Goal: Information Seeking & Learning: Find specific page/section

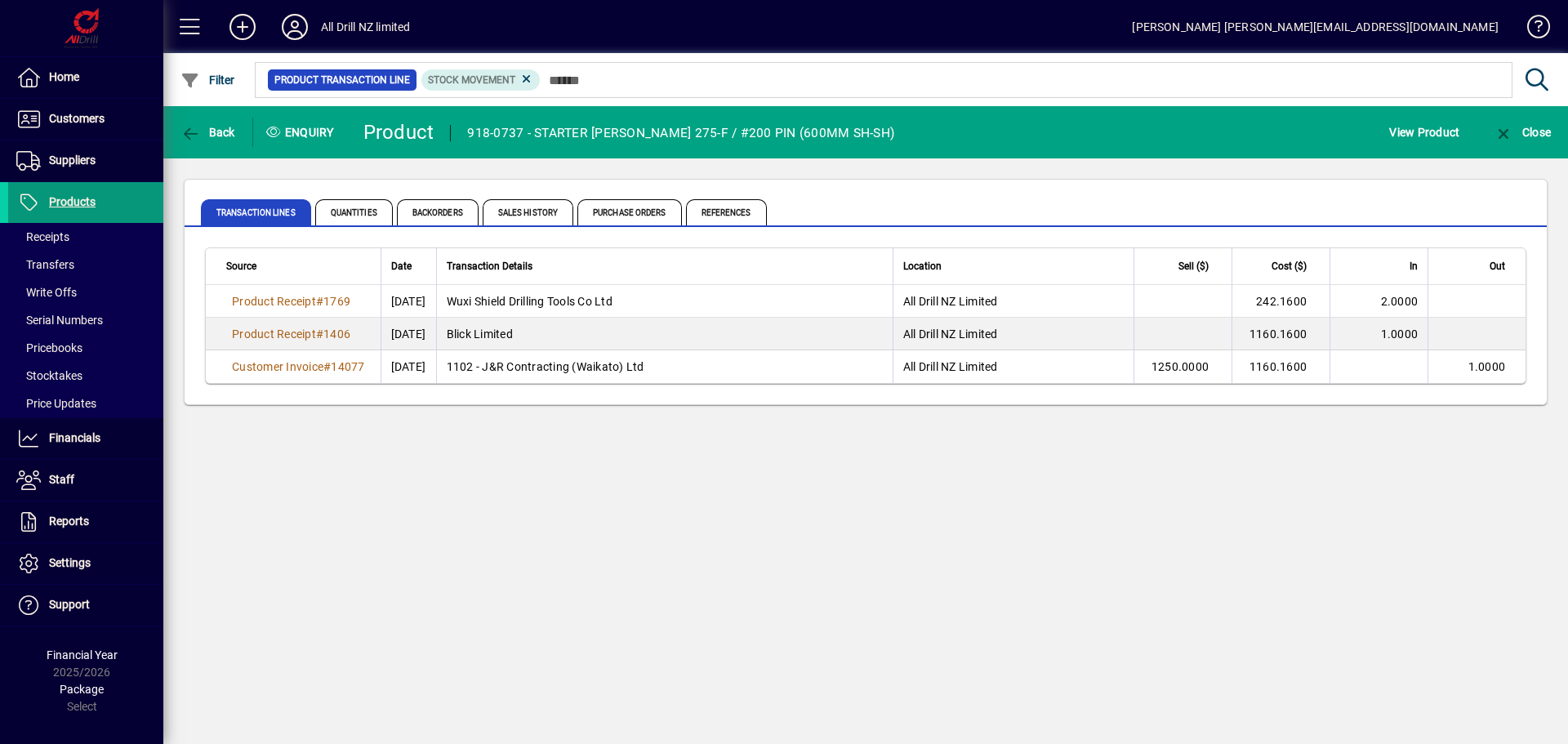
click at [72, 199] on span "Products" at bounding box center [71, 201] width 46 height 13
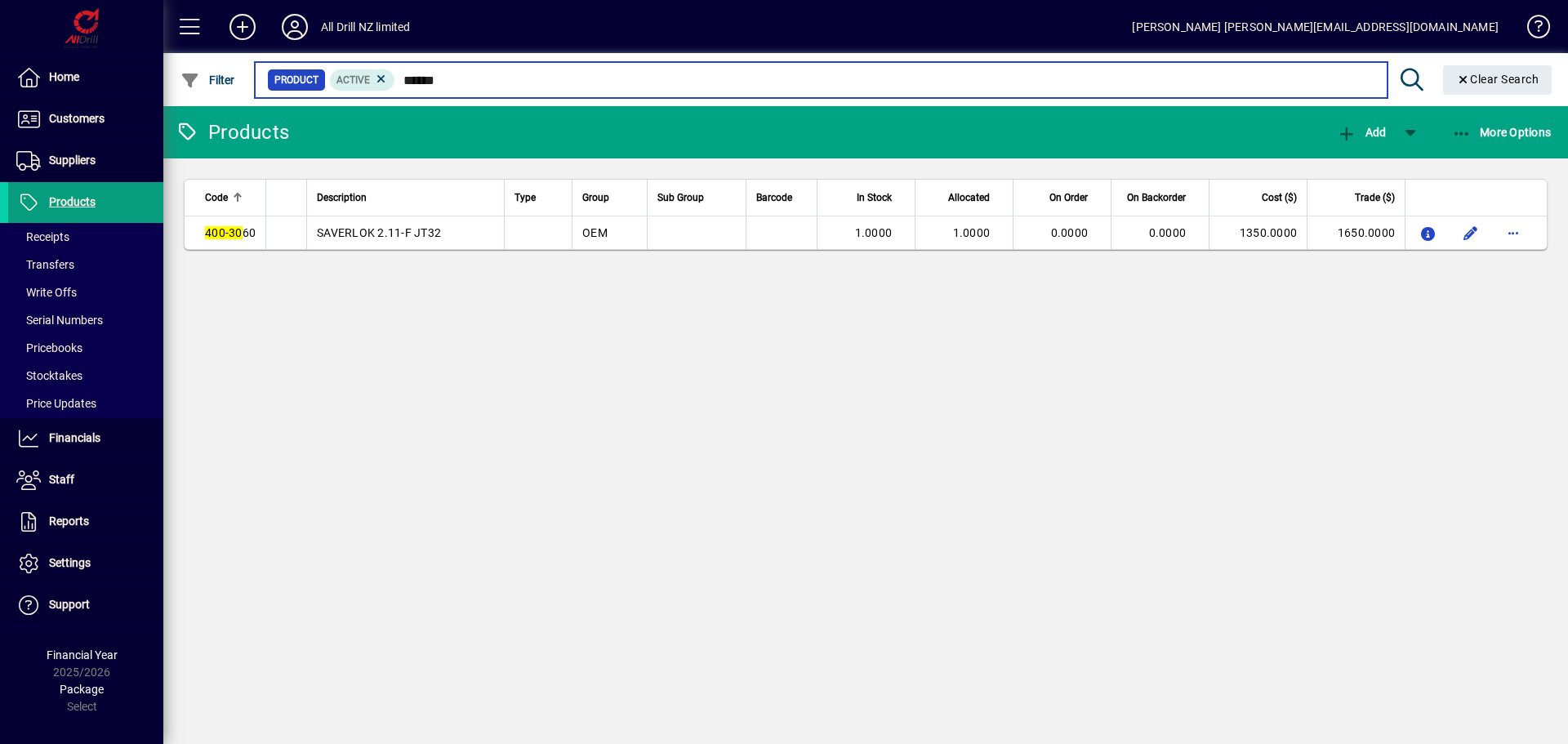
type input "******"
